Goal: Task Accomplishment & Management: Use online tool/utility

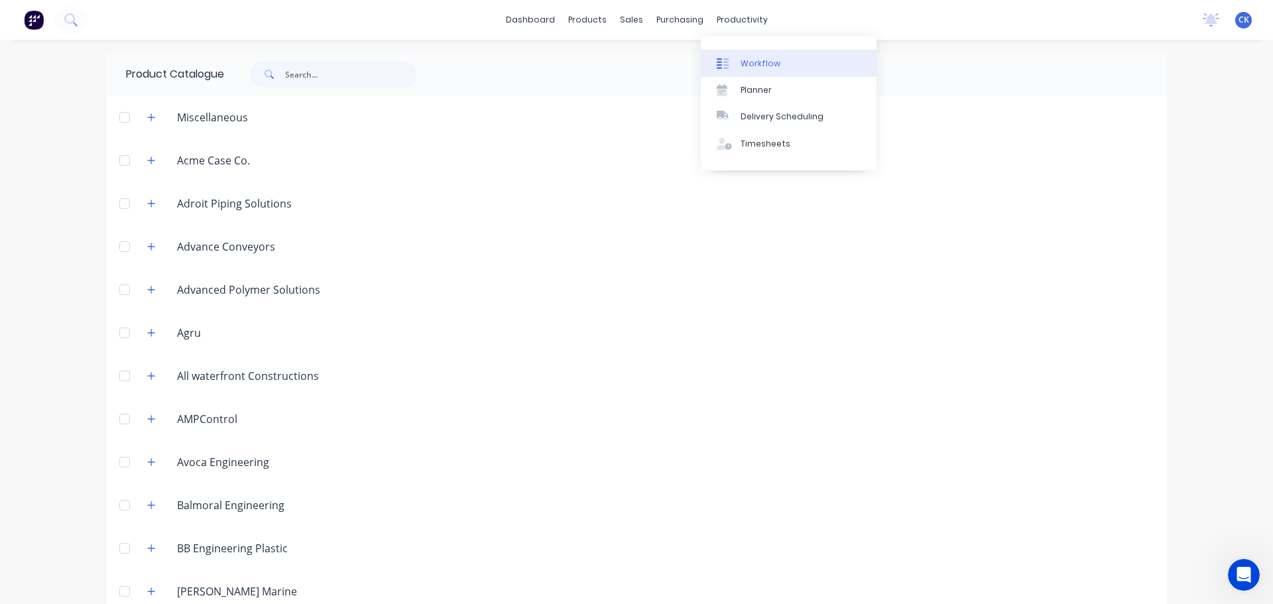
click at [749, 68] on div "Workflow" at bounding box center [761, 64] width 40 height 12
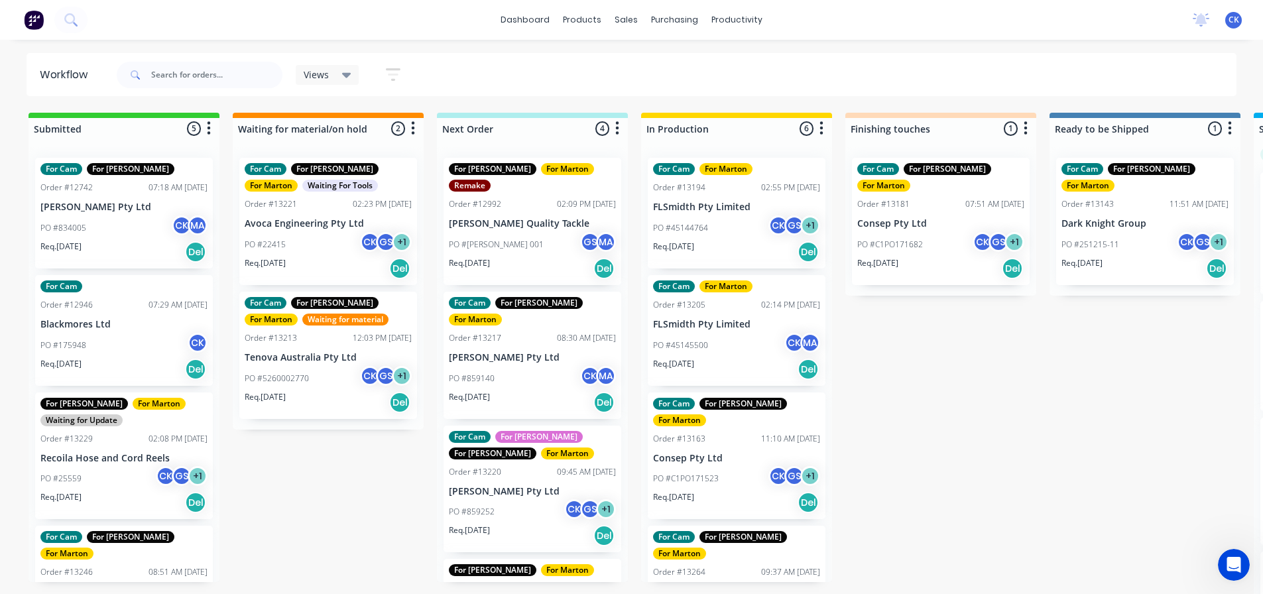
click at [320, 70] on span "Views" at bounding box center [316, 75] width 25 height 14
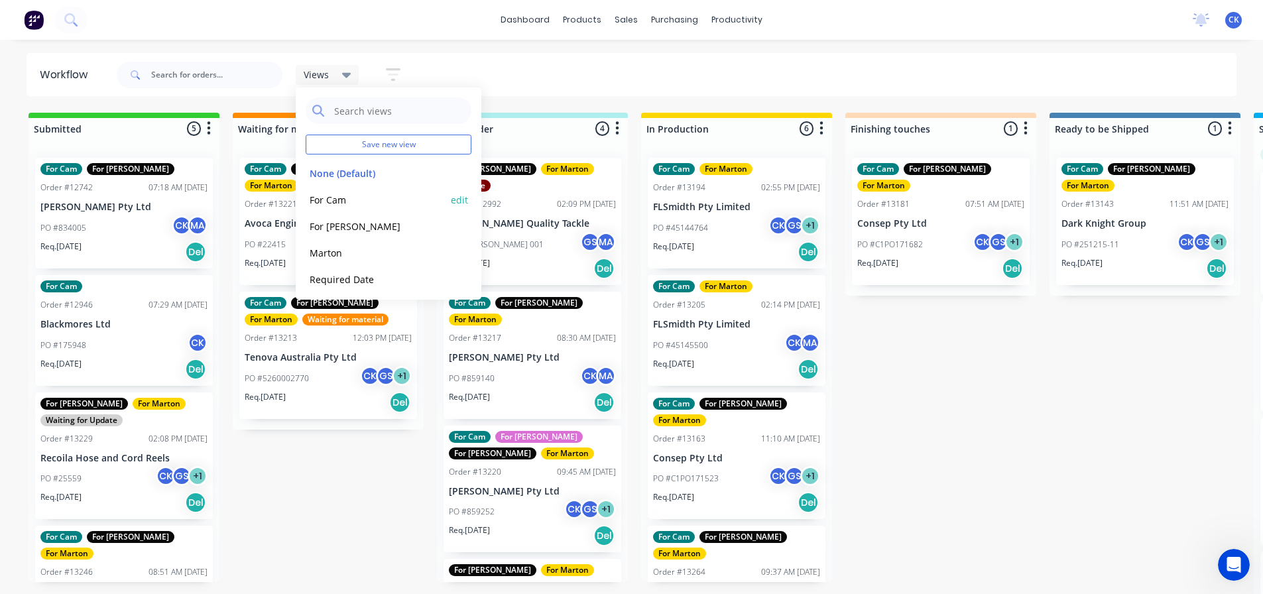
click at [368, 206] on button "For Cam" at bounding box center [376, 199] width 141 height 15
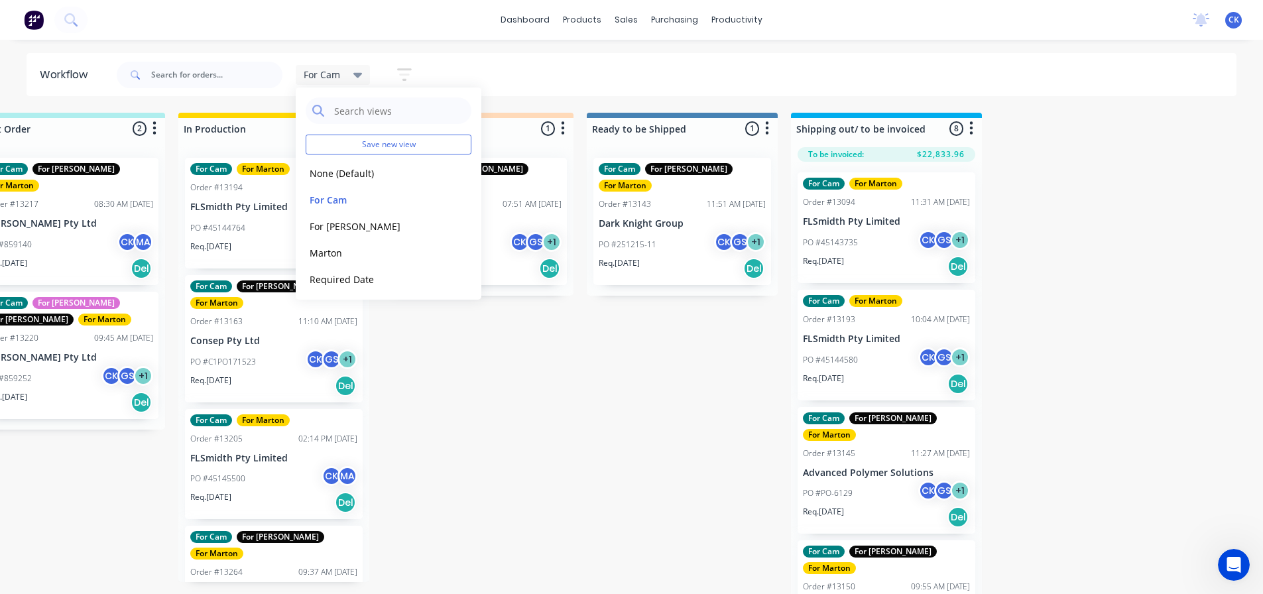
scroll to position [332, 0]
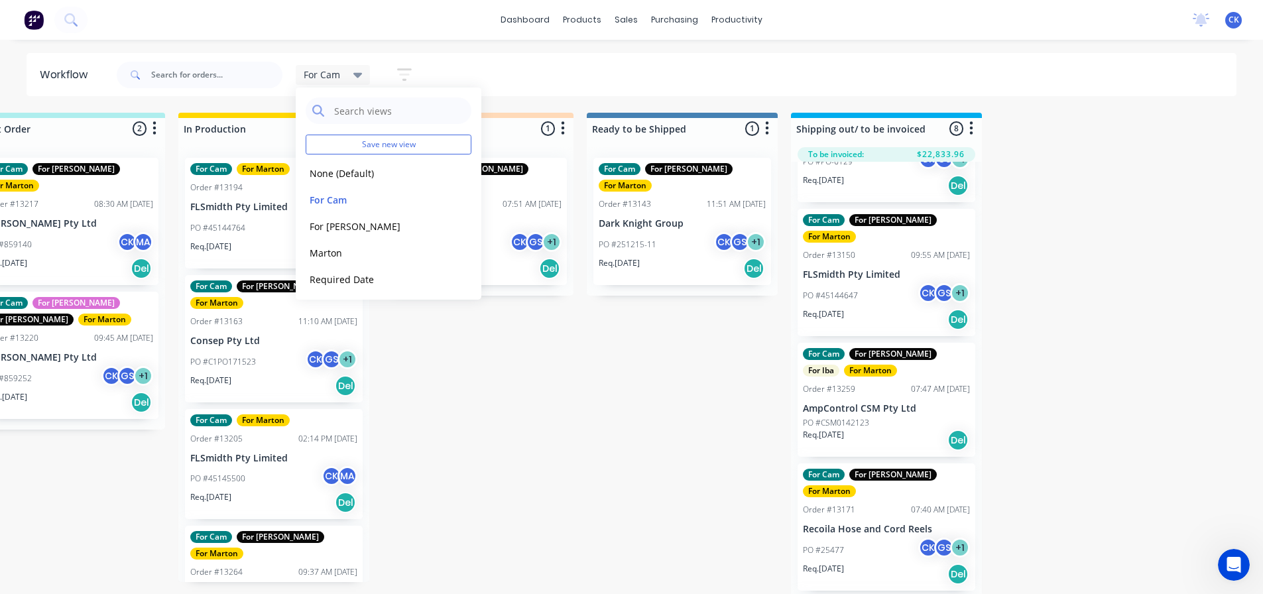
click at [700, 389] on div "Submitted 4 Sort By Created date Required date Order number Customer name Most …" at bounding box center [440, 355] width 1827 height 484
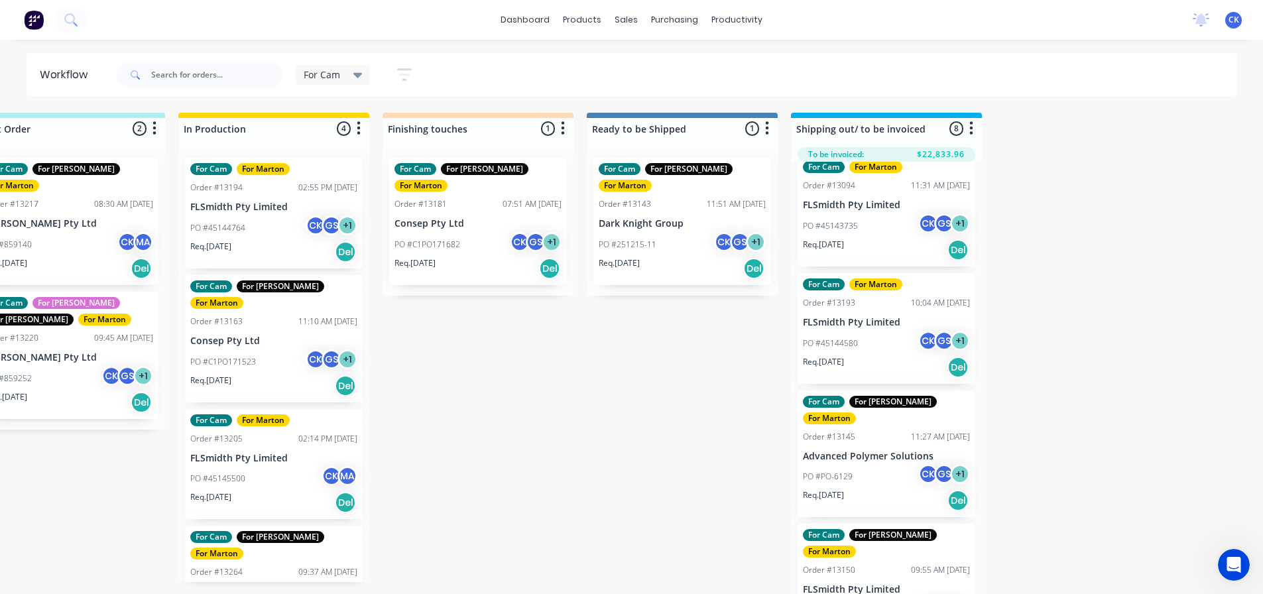
scroll to position [0, 0]
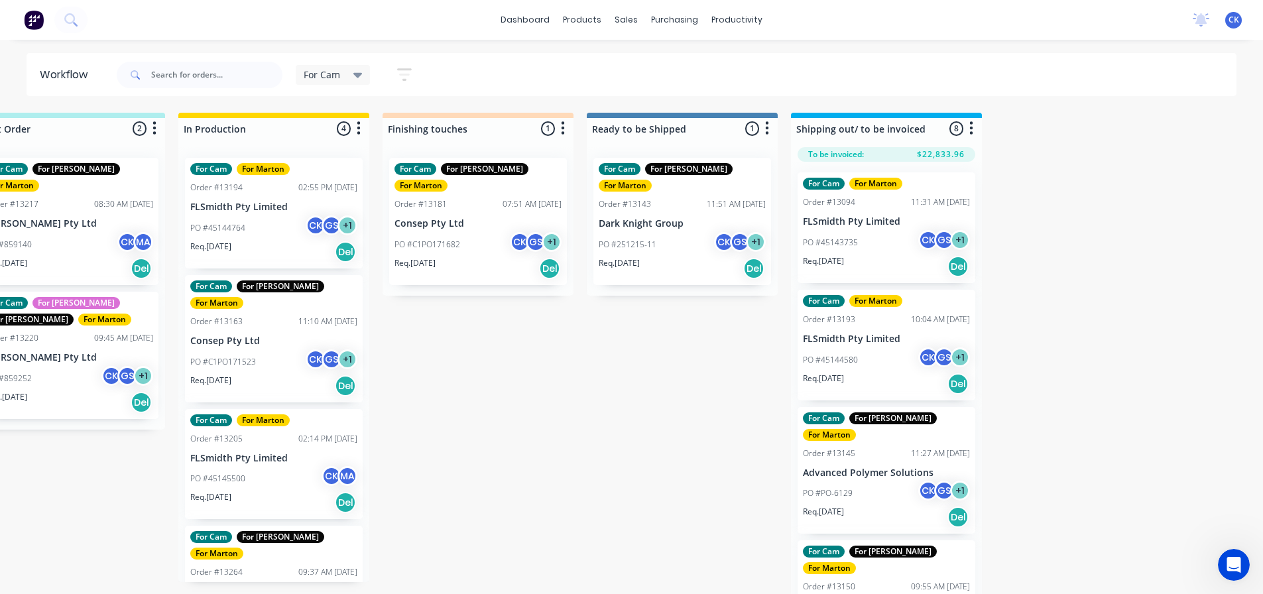
drag, startPoint x: 332, startPoint y: 71, endPoint x: 340, endPoint y: 86, distance: 16.9
click at [334, 71] on span "For Cam" at bounding box center [322, 75] width 36 height 14
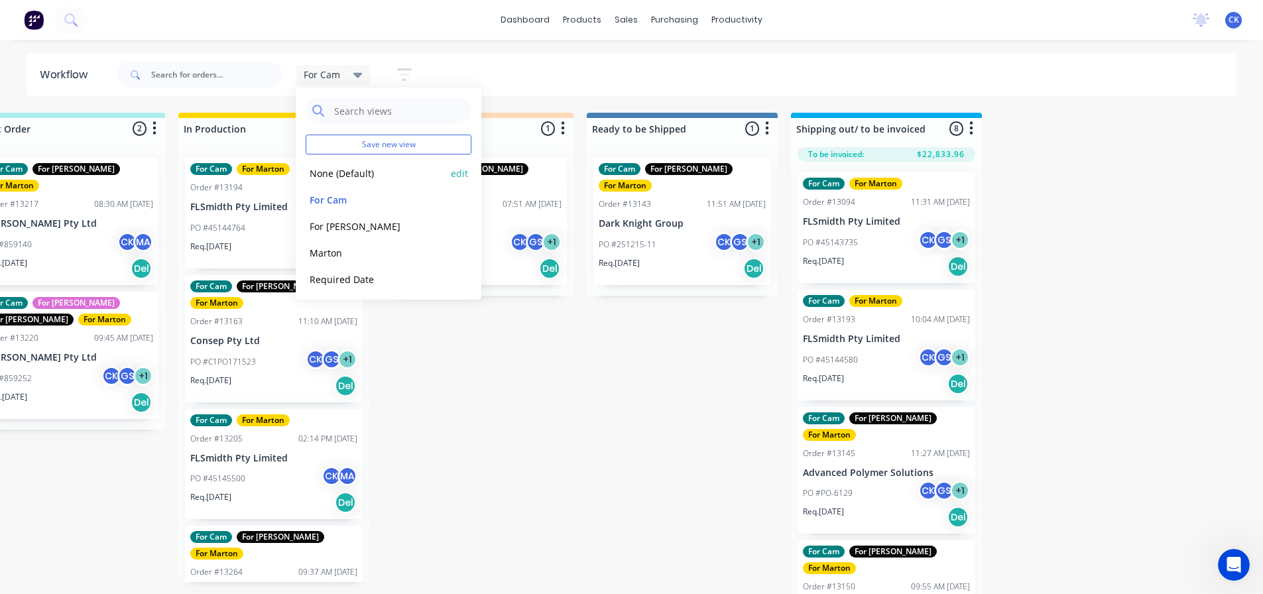
click at [356, 179] on button "None (Default)" at bounding box center [376, 173] width 141 height 15
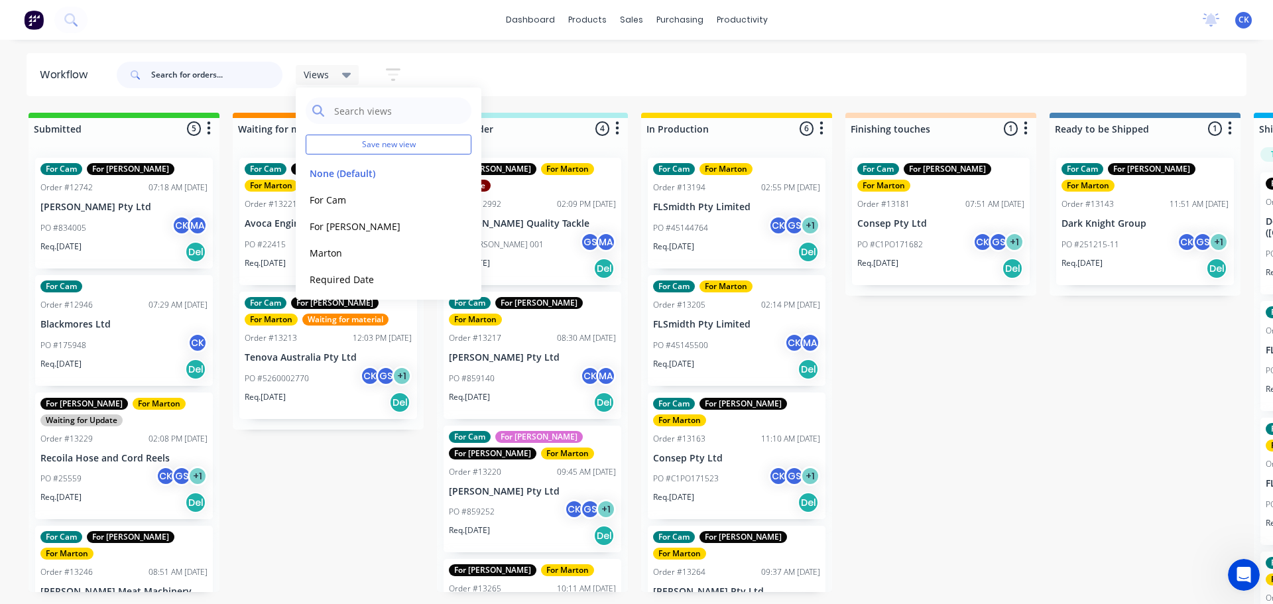
click at [241, 78] on input "text" at bounding box center [216, 75] width 131 height 27
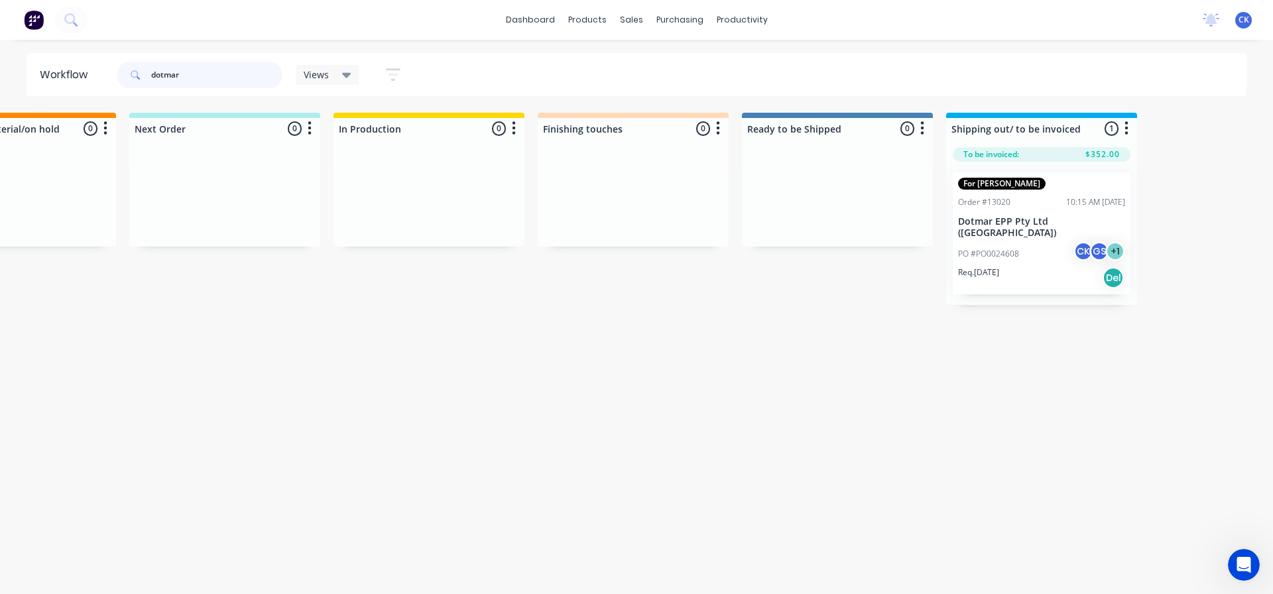
scroll to position [0, 369]
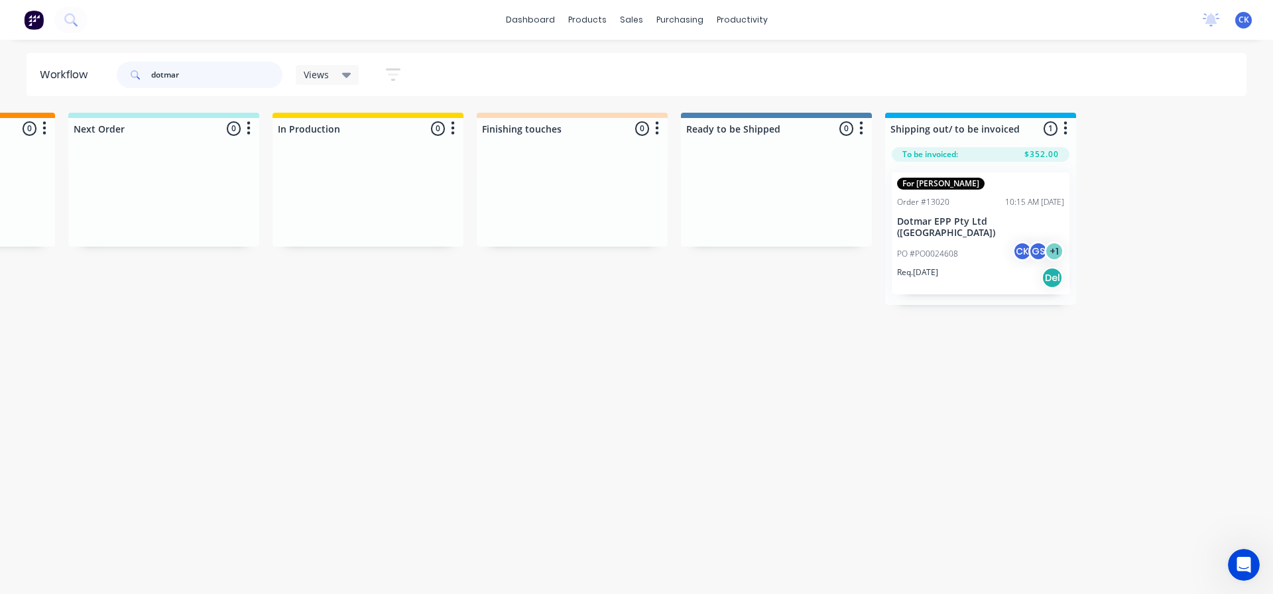
type input "dotmar"
click at [952, 267] on div "Req. [DATE] Del" at bounding box center [980, 278] width 167 height 23
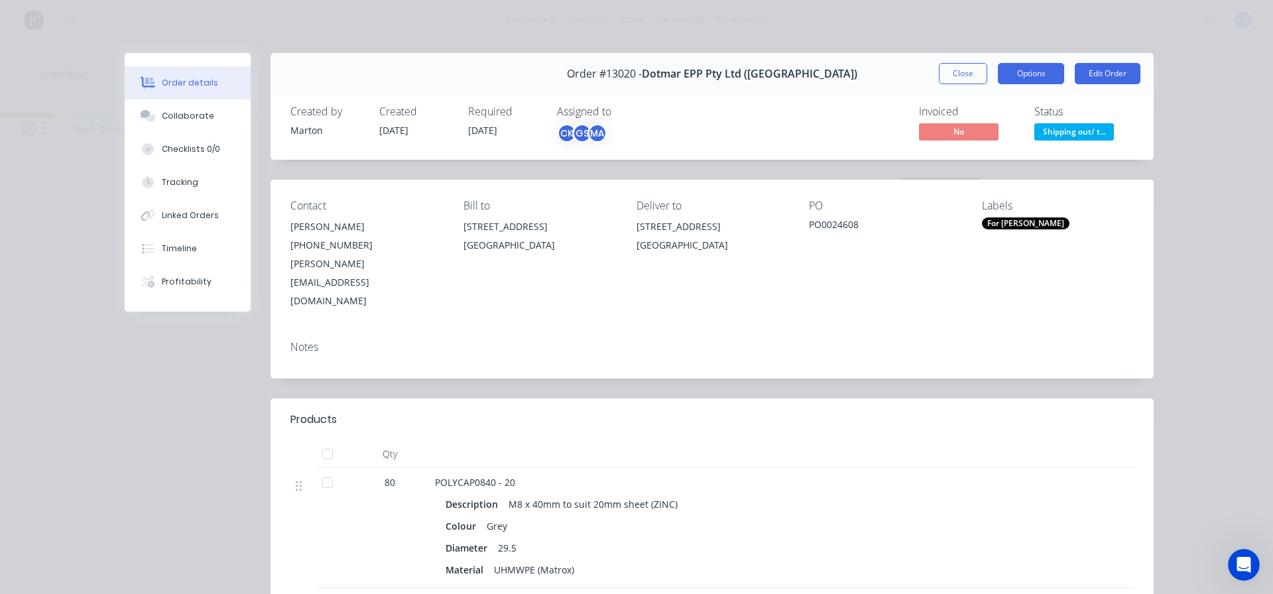
click at [1051, 67] on button "Options" at bounding box center [1031, 73] width 66 height 21
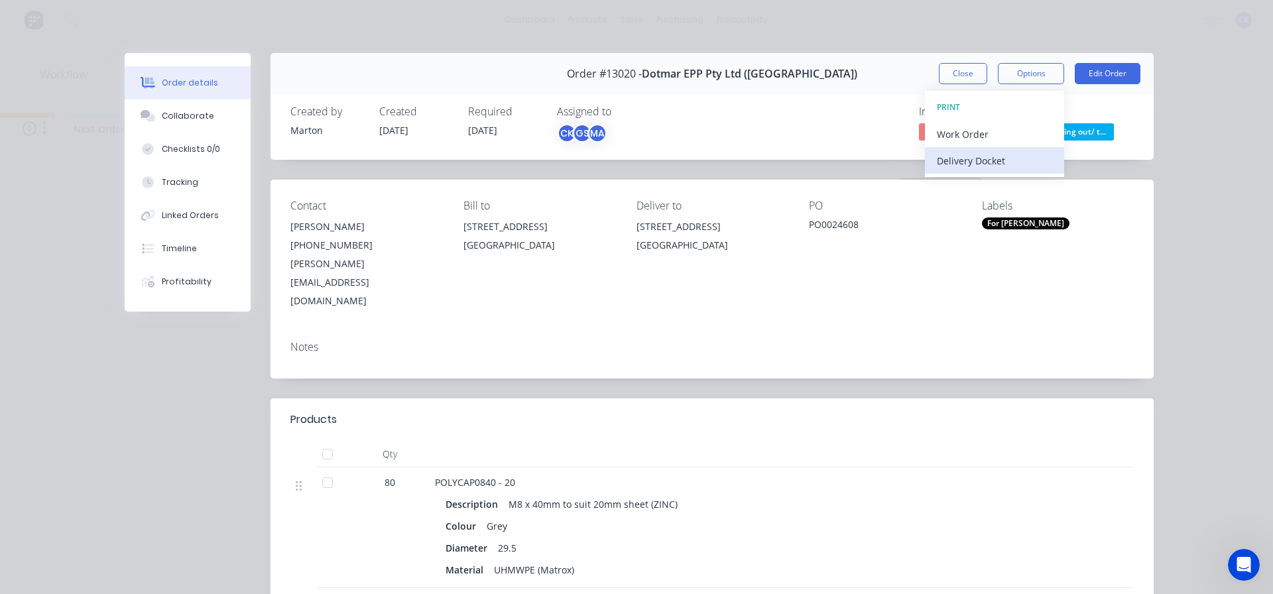
click at [1014, 156] on div "Delivery Docket" at bounding box center [994, 160] width 115 height 19
click at [1000, 170] on button "Standard" at bounding box center [994, 160] width 139 height 27
